Goal: Information Seeking & Learning: Learn about a topic

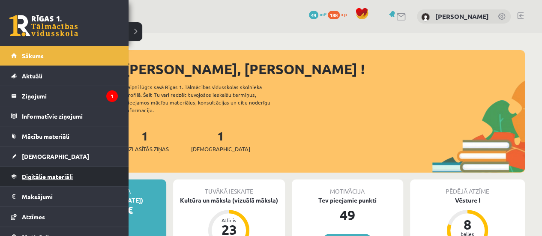
click at [39, 177] on span "Digitālie materiāli" at bounding box center [47, 177] width 51 height 8
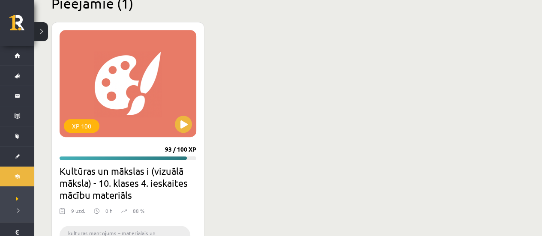
scroll to position [234, 0]
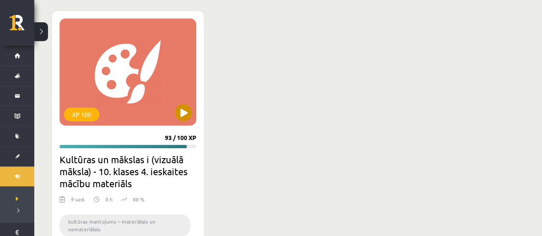
click at [135, 104] on div "XP 100" at bounding box center [128, 71] width 137 height 107
click at [115, 173] on h2 "Kultūras un mākslas i (vizuālā māksla) - 10. klases 4. ieskaites mācību materiā…" at bounding box center [128, 171] width 137 height 36
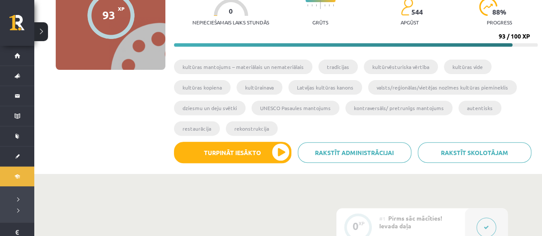
scroll to position [104, 0]
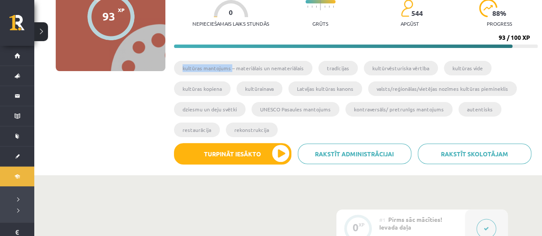
drag, startPoint x: 183, startPoint y: 67, endPoint x: 229, endPoint y: 68, distance: 46.3
click at [229, 68] on li "kultūras mantojums – materiālais un nemateriālais" at bounding box center [243, 68] width 138 height 15
copy li "kultūras mantojums"
click at [139, 103] on div "93 XP XP 100 93 / 100 XP Kultūras un mākslas i (vizuālā māksla) - 10. klases 4.…" at bounding box center [288, 65] width 499 height 209
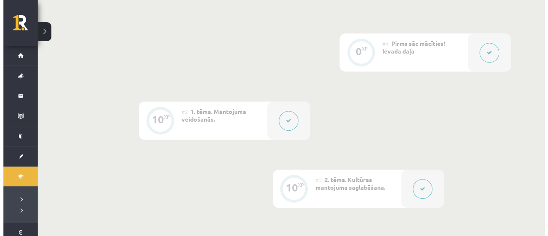
scroll to position [280, 0]
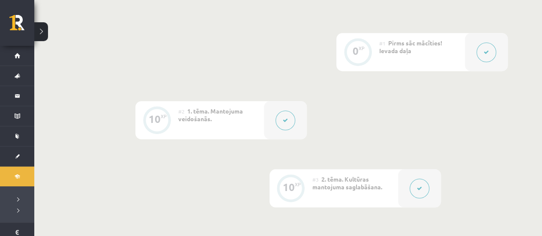
click at [191, 112] on span "1. tēma. Mantojuma veidošanās." at bounding box center [210, 114] width 65 height 15
click at [206, 114] on div "#2 1. tēma. Mantojuma veidošanās." at bounding box center [221, 120] width 86 height 38
click at [169, 111] on div "10 XP" at bounding box center [157, 119] width 26 height 26
click at [153, 126] on div "10 XP" at bounding box center [157, 119] width 26 height 26
click at [215, 112] on span "1. tēma. Mantojuma veidošanās." at bounding box center [210, 114] width 65 height 15
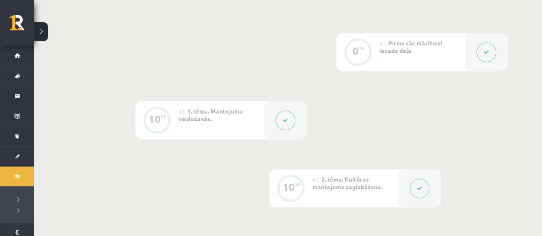
click at [215, 112] on span "1. tēma. Mantojuma veidošanās." at bounding box center [210, 114] width 65 height 15
click at [188, 119] on span "1. tēma. Mantojuma veidošanās." at bounding box center [210, 114] width 65 height 15
click at [288, 118] on icon at bounding box center [285, 120] width 5 height 5
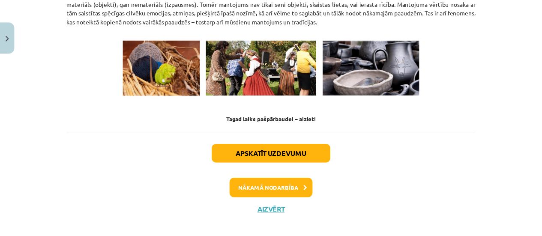
scroll to position [1283, 0]
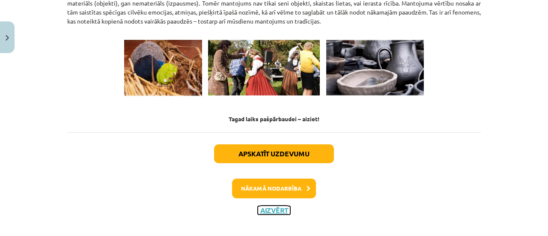
click at [270, 206] on button "Aizvērt" at bounding box center [274, 210] width 33 height 9
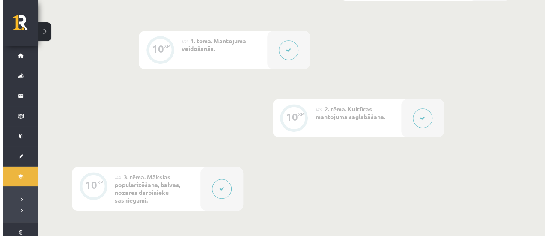
scroll to position [351, 0]
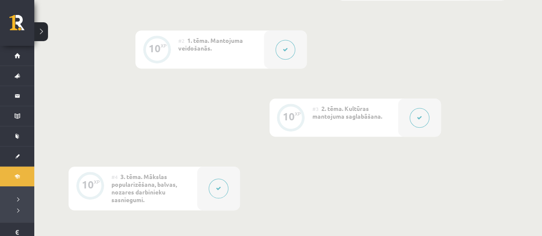
click at [418, 115] on icon at bounding box center [419, 117] width 5 height 5
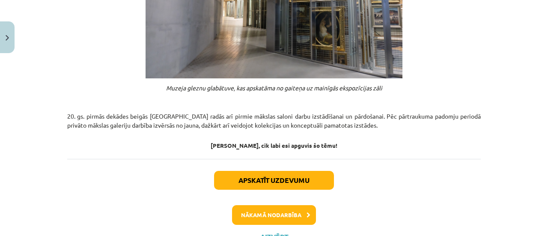
scroll to position [768, 0]
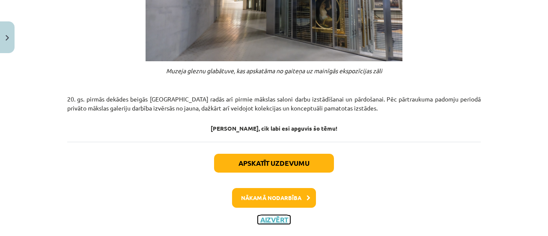
click at [271, 215] on button "Aizvērt" at bounding box center [274, 219] width 33 height 9
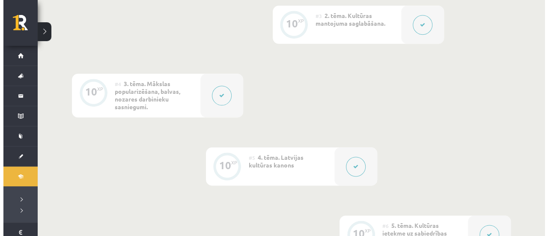
scroll to position [453, 0]
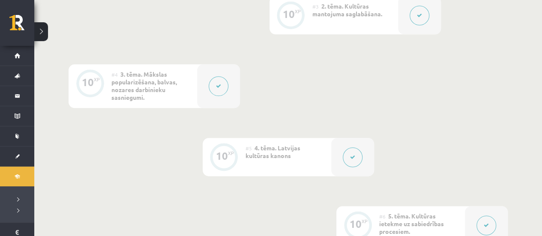
click at [131, 87] on span "3. tēma. Mākslas popularizēšana, balvas, nozares darbinieku sasniegumi." at bounding box center [143, 85] width 65 height 31
click at [222, 100] on div at bounding box center [218, 86] width 43 height 44
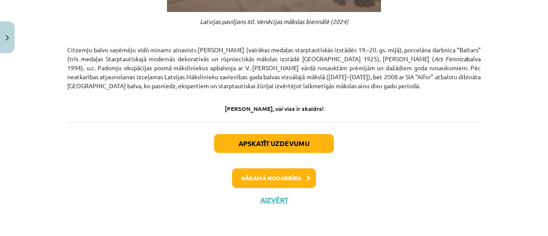
scroll to position [569, 0]
click at [273, 202] on button "Aizvērt" at bounding box center [274, 200] width 33 height 9
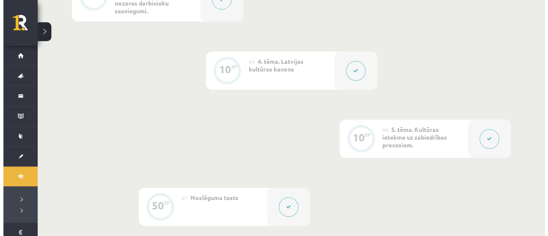
scroll to position [530, 0]
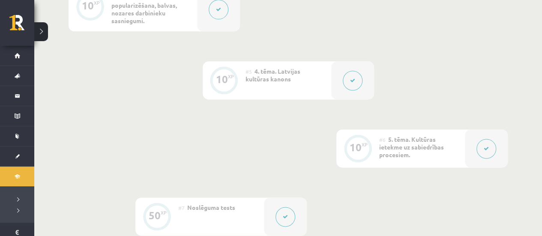
click at [354, 79] on icon at bounding box center [352, 80] width 5 height 5
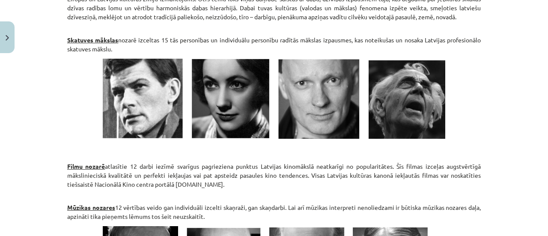
scroll to position [1247, 0]
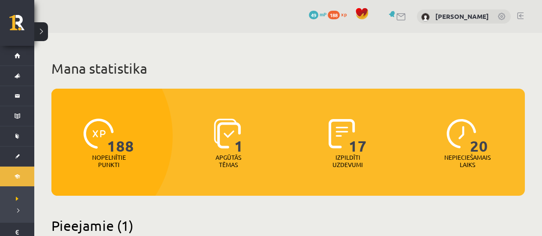
scroll to position [234, 0]
